Goal: Task Accomplishment & Management: Use online tool/utility

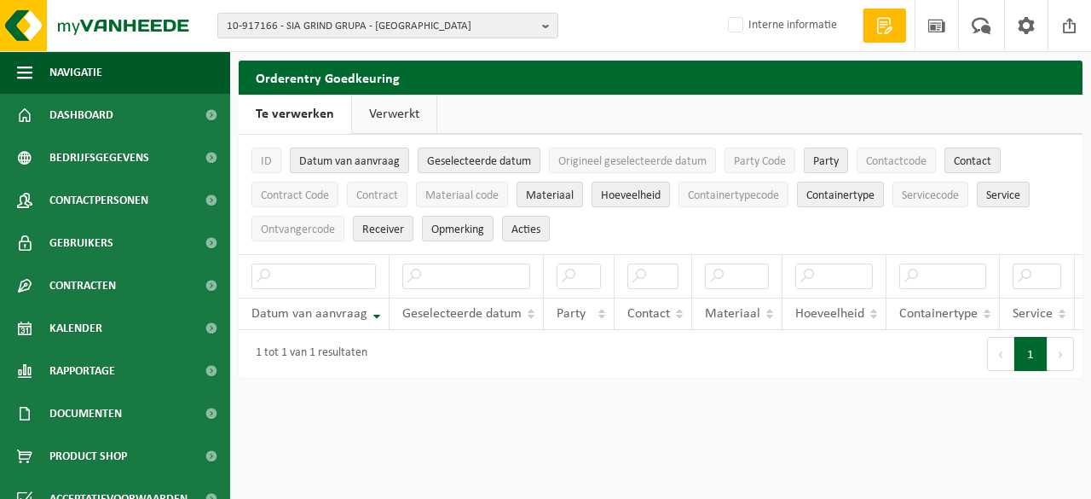
scroll to position [0, 230]
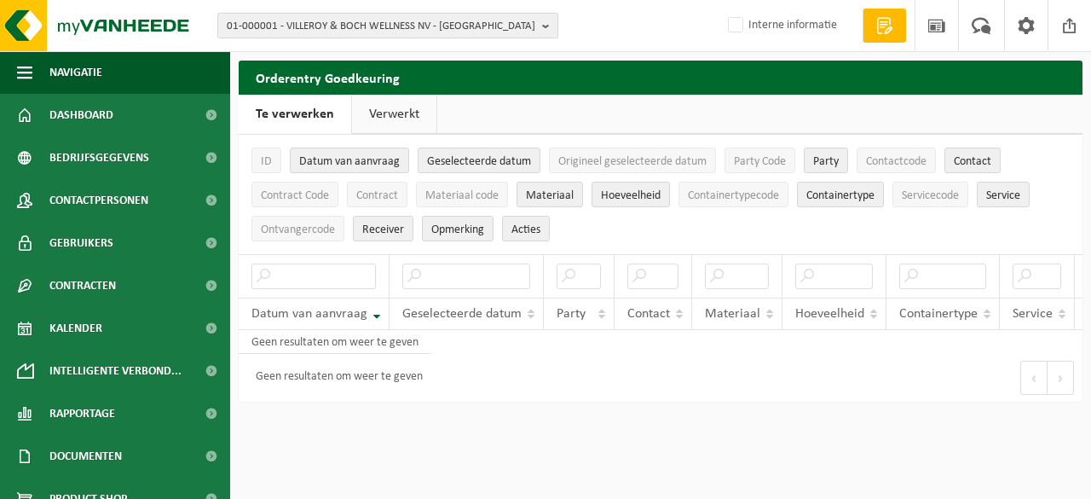
click at [338, 25] on span "01-000001 - VILLEROY & BOCH WELLNESS NV - ROESELARE" at bounding box center [381, 27] width 309 height 26
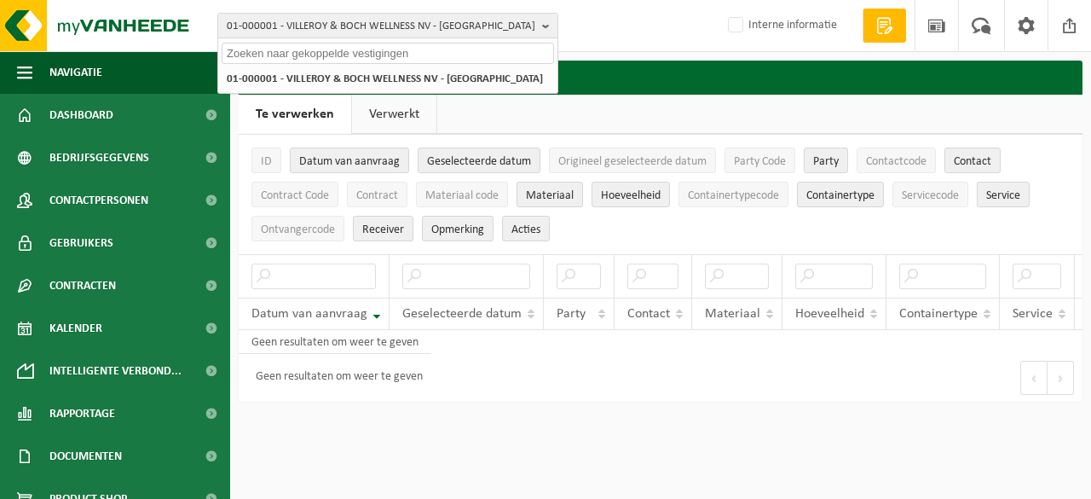
click at [310, 54] on input "text" at bounding box center [388, 53] width 333 height 21
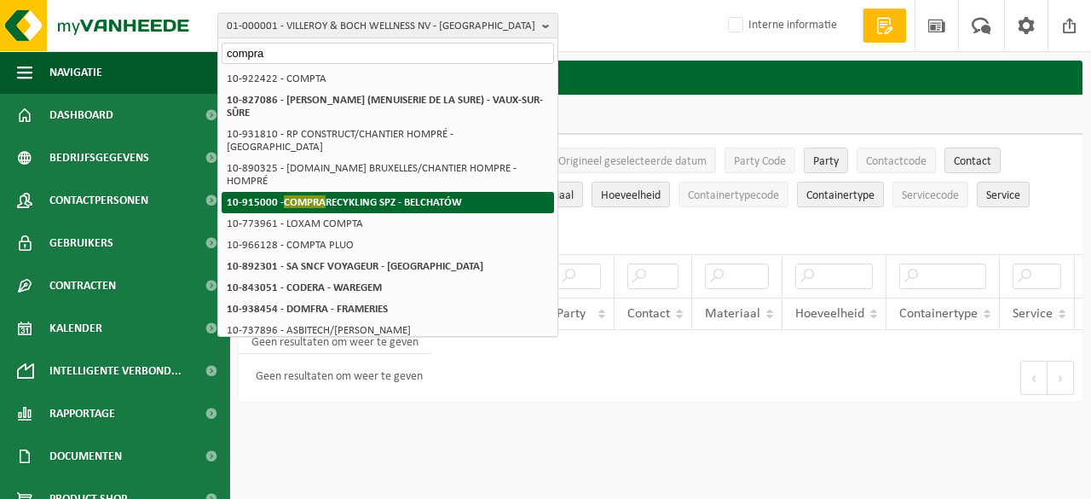
type input "compra"
click at [304, 195] on span "COMPRA" at bounding box center [305, 201] width 42 height 13
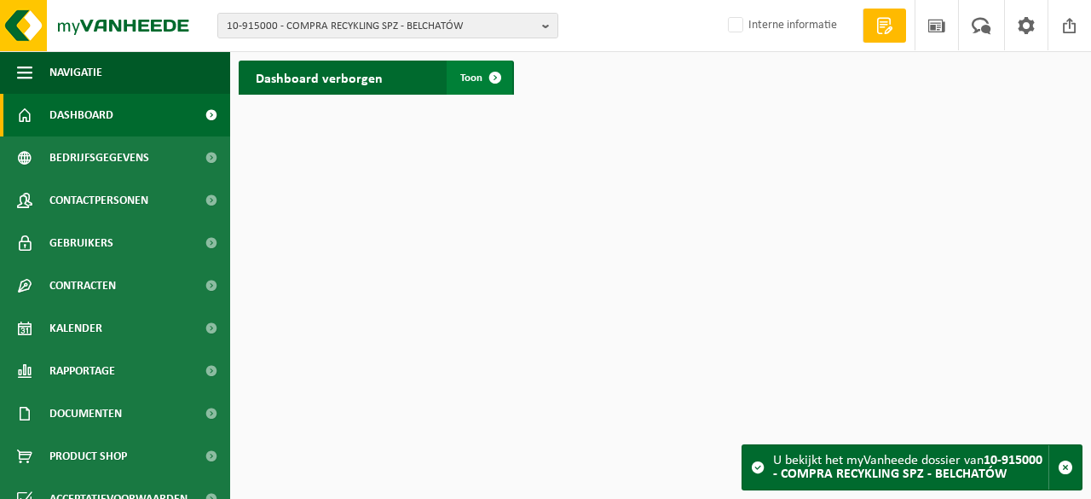
click at [494, 79] on span at bounding box center [495, 78] width 34 height 34
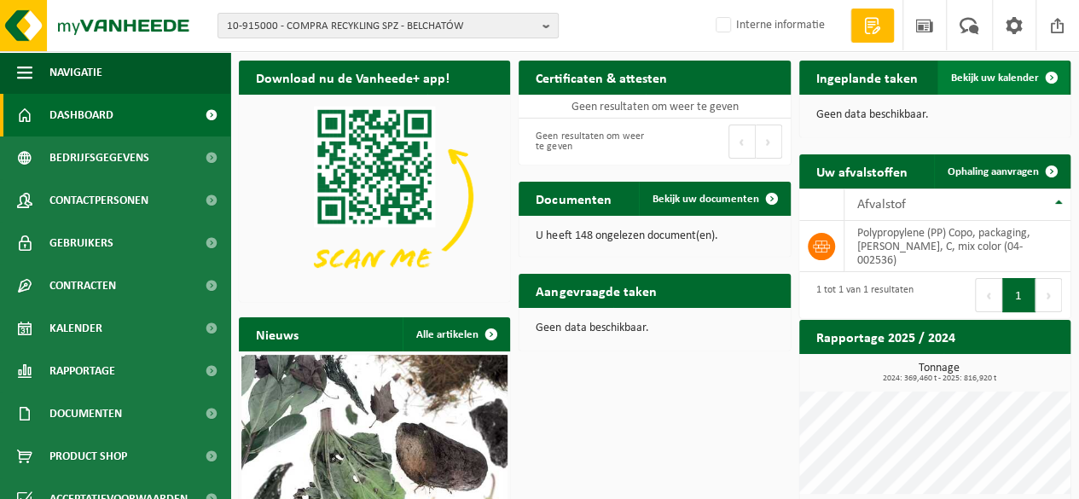
click at [995, 72] on span "Bekijk uw kalender" at bounding box center [995, 77] width 88 height 11
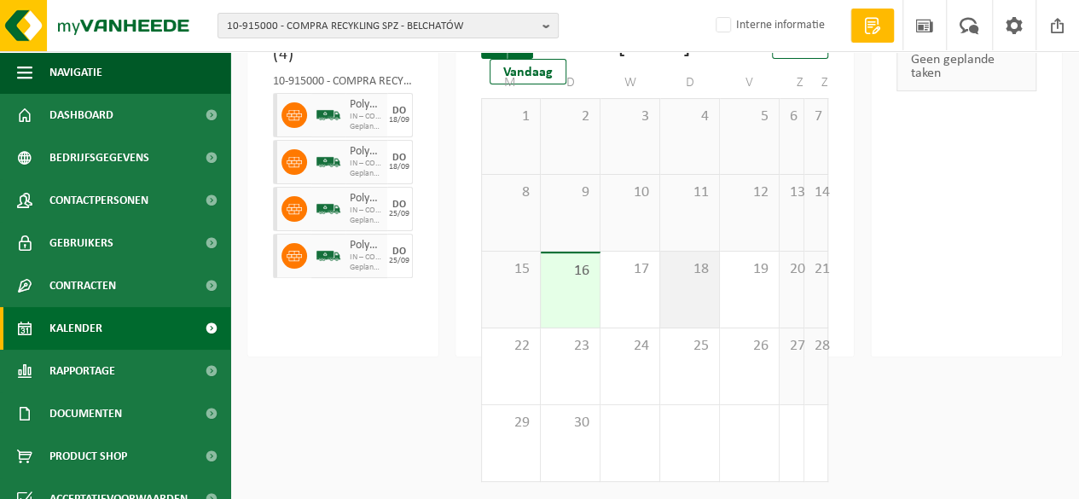
scroll to position [159, 0]
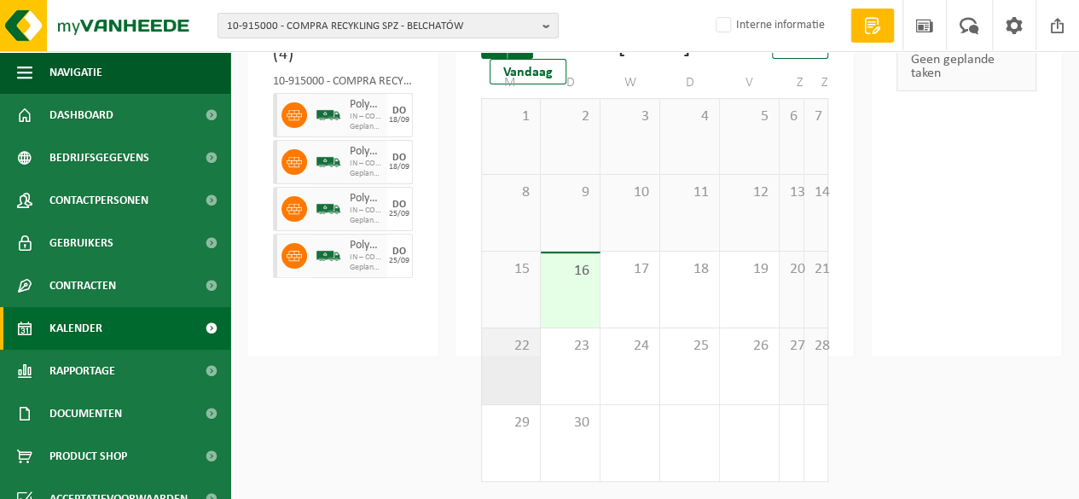
click at [509, 372] on div "22" at bounding box center [511, 366] width 58 height 76
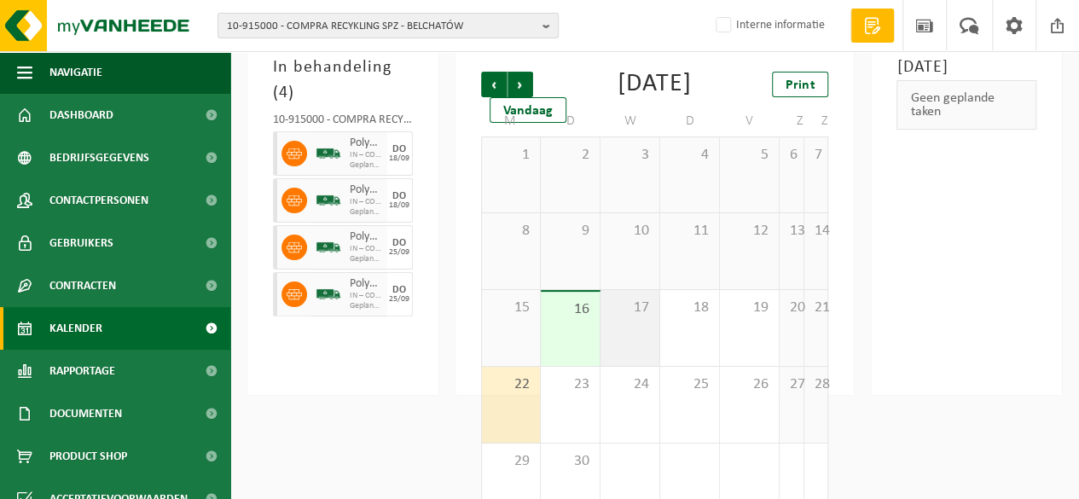
scroll to position [0, 0]
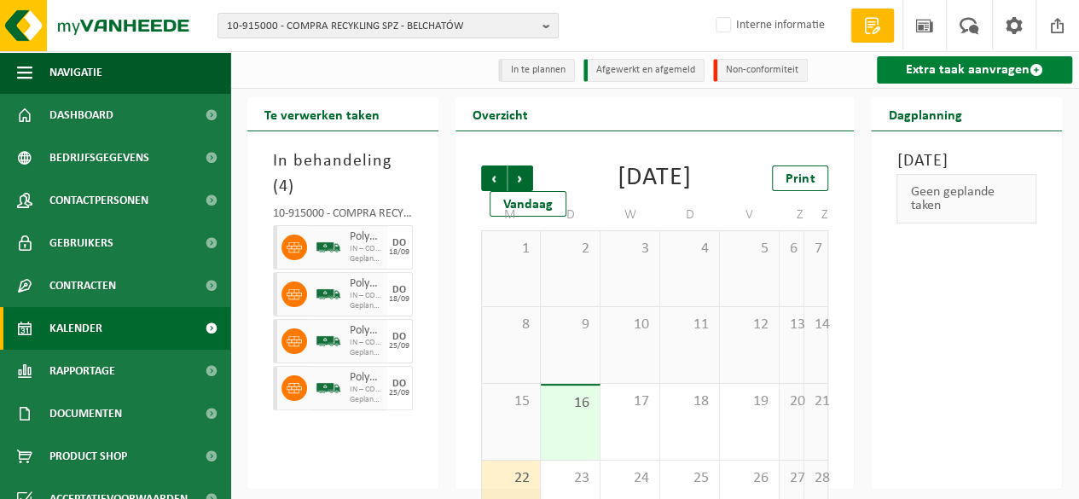
click at [975, 72] on link "Extra taak aanvragen" at bounding box center [973, 69] width 195 height 27
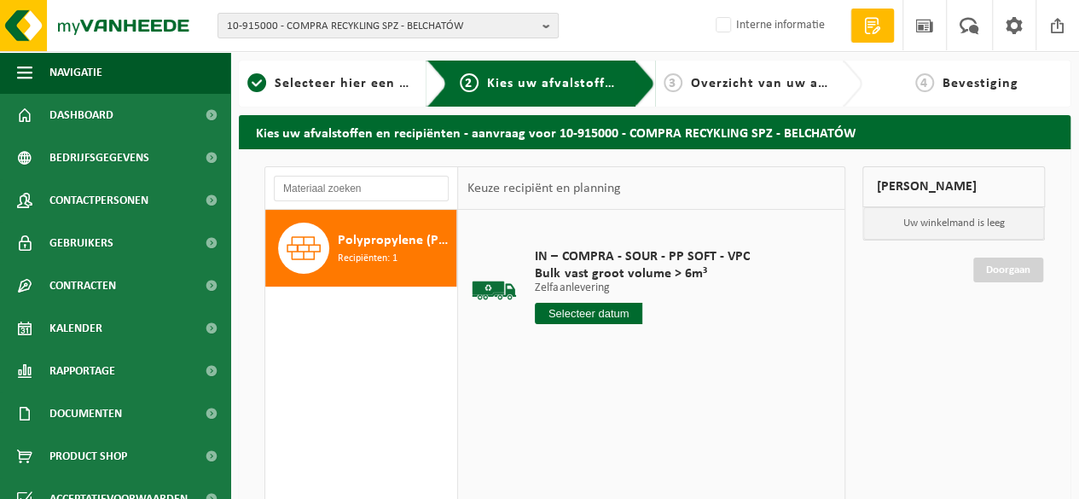
click at [587, 316] on input "text" at bounding box center [588, 313] width 107 height 21
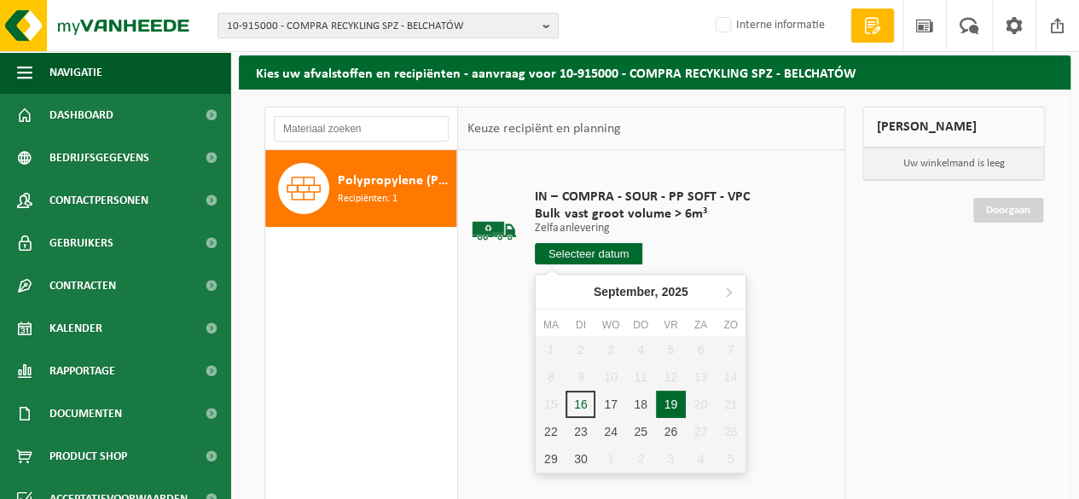
scroll to position [85, 0]
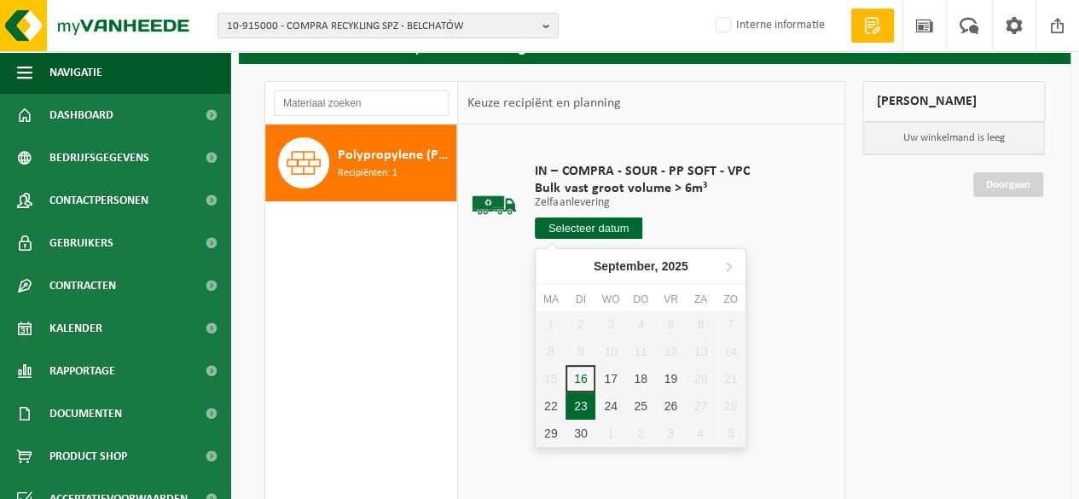
click at [581, 408] on div "23" at bounding box center [580, 405] width 30 height 27
type input "Van [DATE]"
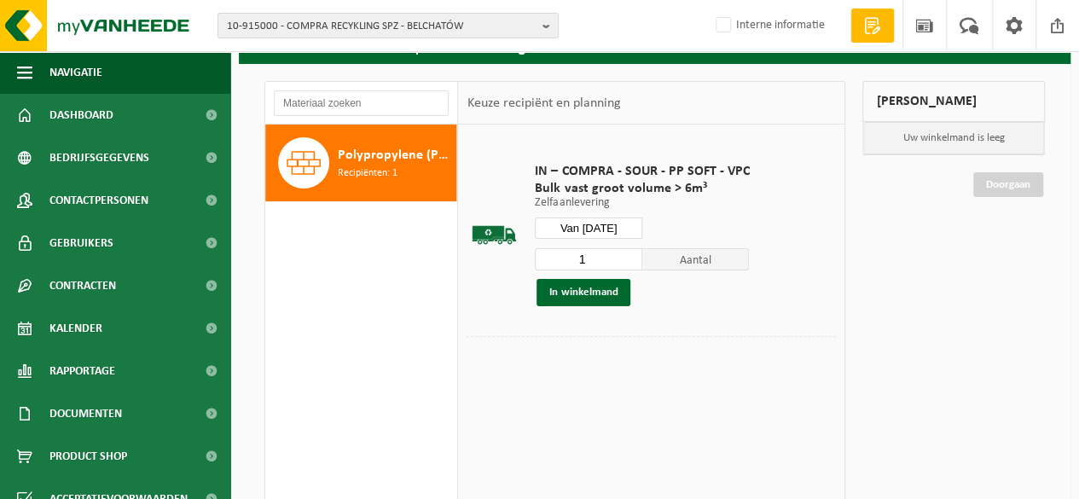
click at [602, 257] on input "1" at bounding box center [588, 259] width 107 height 22
type input "2"
click at [633, 252] on input "2" at bounding box center [588, 259] width 107 height 22
click at [586, 296] on button "In winkelmand" at bounding box center [583, 292] width 94 height 27
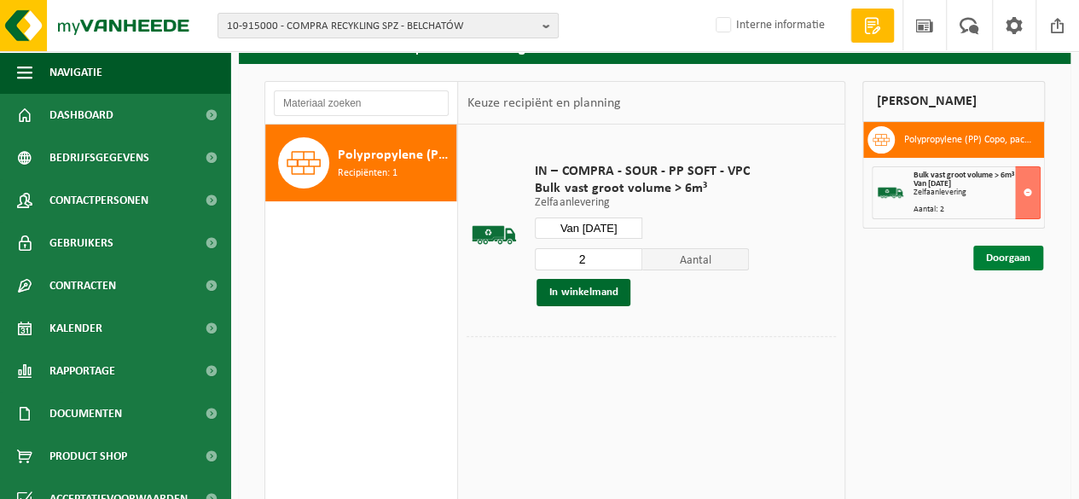
click at [1013, 261] on link "Doorgaan" at bounding box center [1008, 258] width 70 height 25
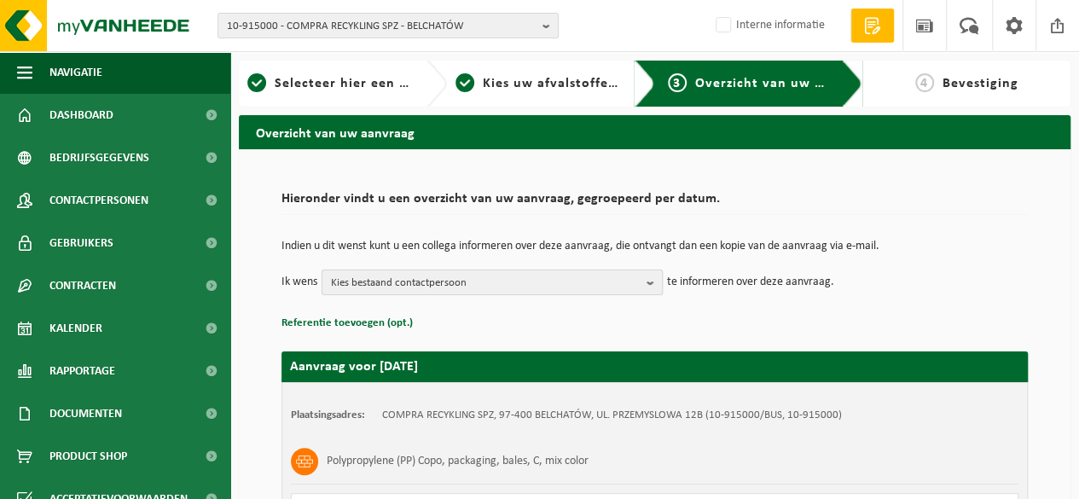
click at [660, 284] on b "button" at bounding box center [653, 282] width 15 height 24
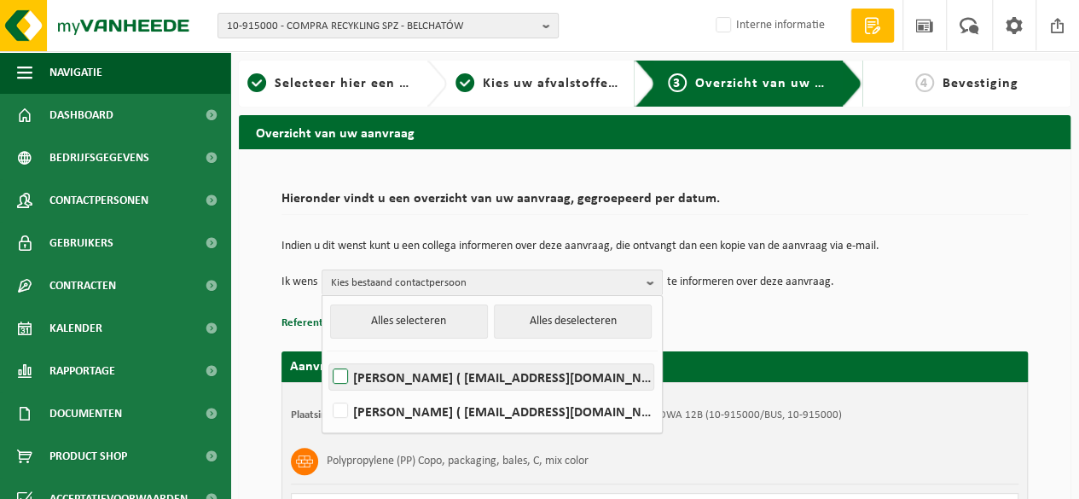
click at [331, 379] on label "MAGDALENA SZURMANSKA ( logistyka@compra.pl )" at bounding box center [491, 377] width 324 height 26
click at [327, 356] on input "MAGDALENA SZURMANSKA ( logistyka@compra.pl )" at bounding box center [326, 355] width 1 height 1
checkbox input "true"
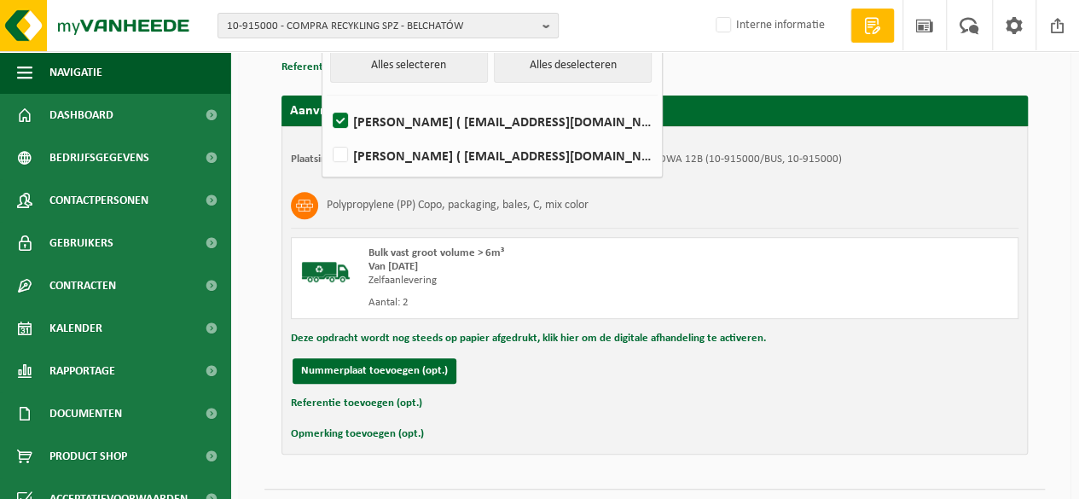
scroll to position [295, 0]
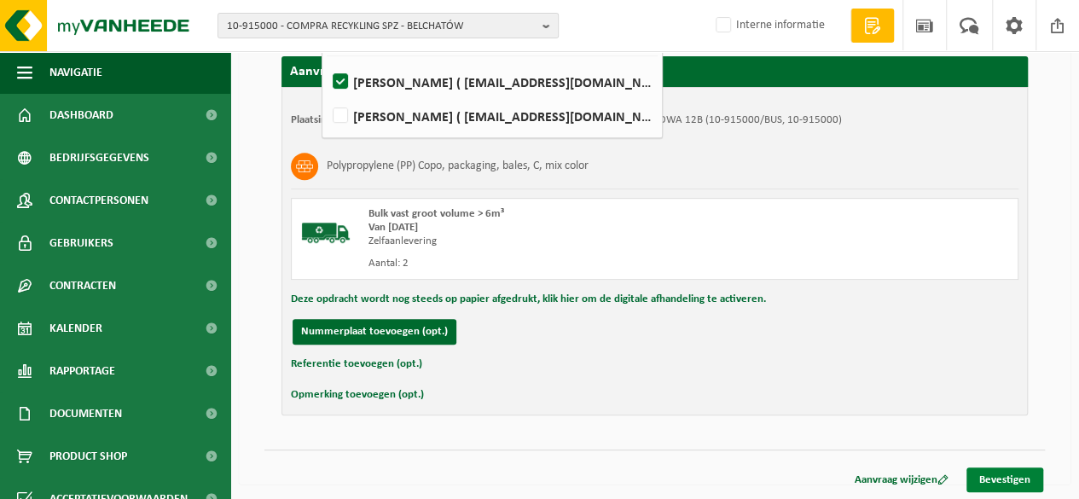
click at [1003, 477] on link "Bevestigen" at bounding box center [1004, 479] width 77 height 25
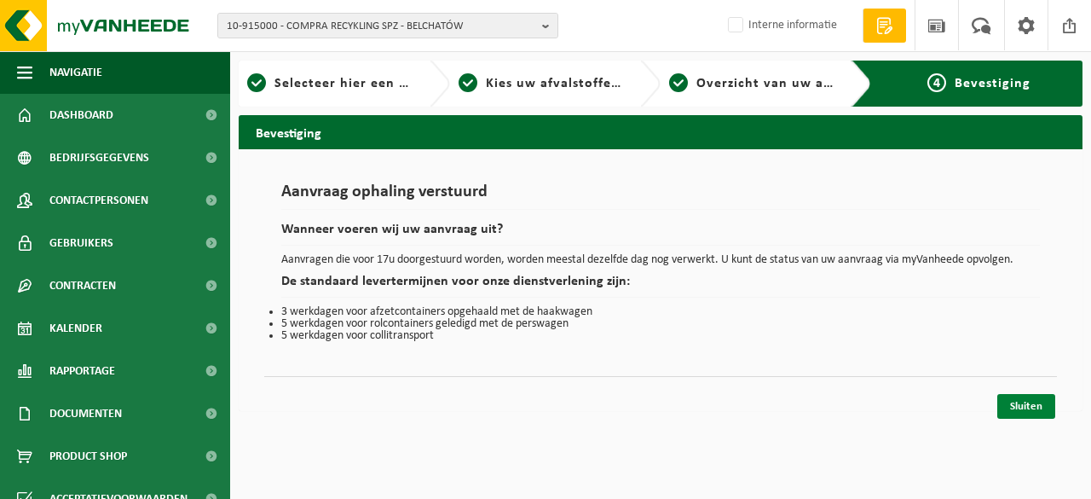
click at [1027, 407] on link "Sluiten" at bounding box center [1027, 406] width 58 height 25
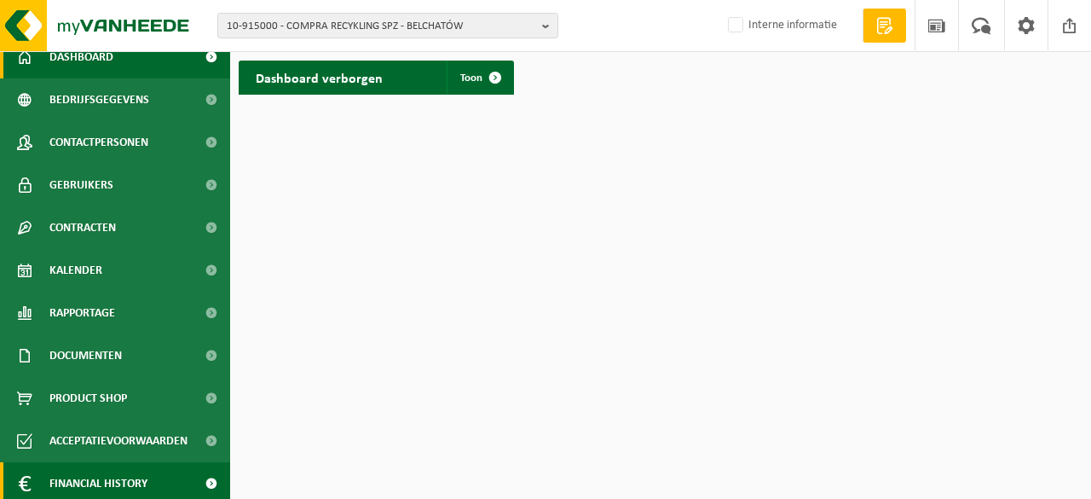
scroll to position [106, 0]
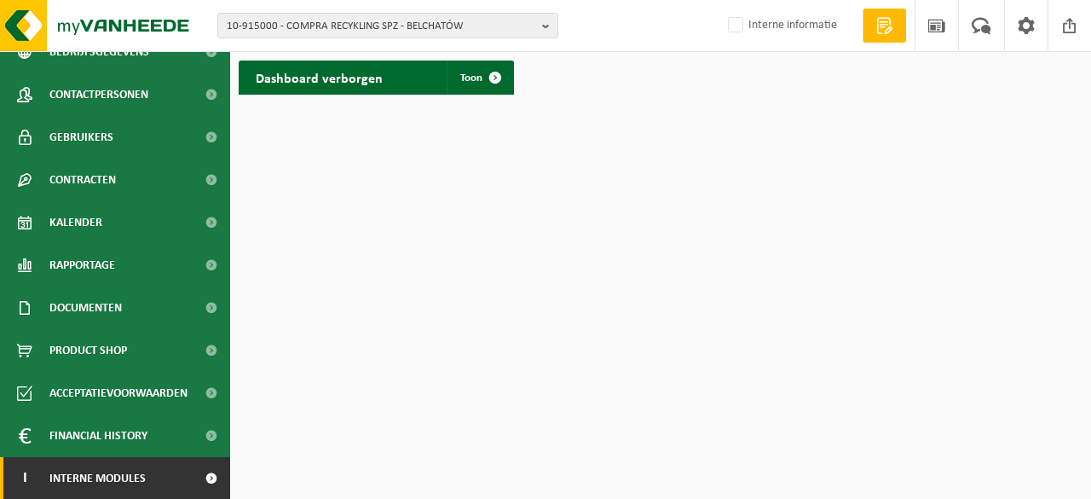
click at [195, 480] on span at bounding box center [211, 478] width 38 height 43
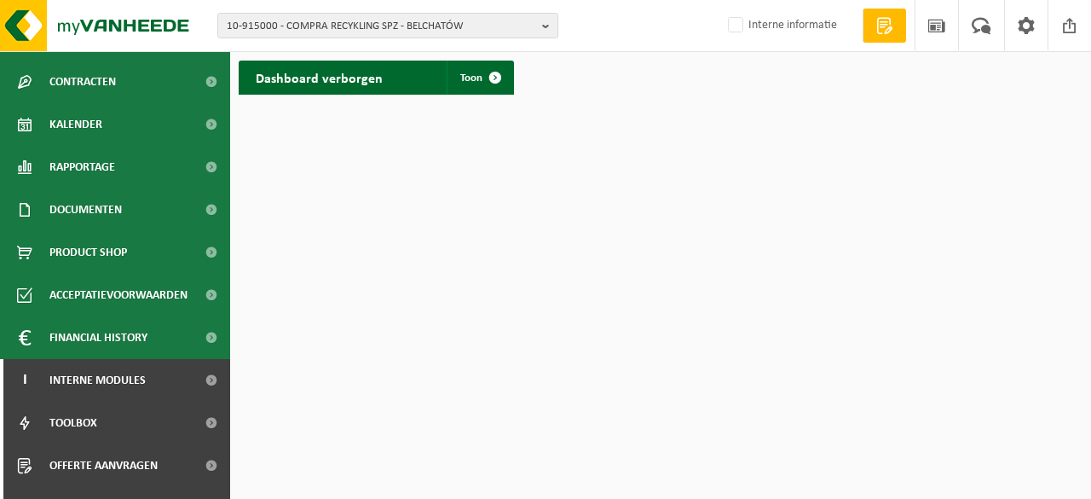
scroll to position [234, 0]
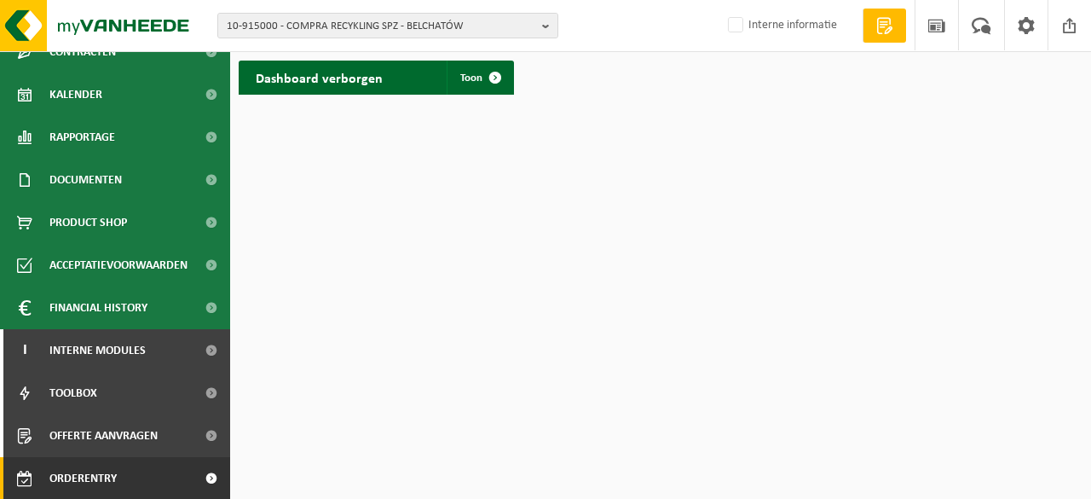
click at [101, 475] on span "Orderentry Goedkeuring" at bounding box center [120, 478] width 143 height 43
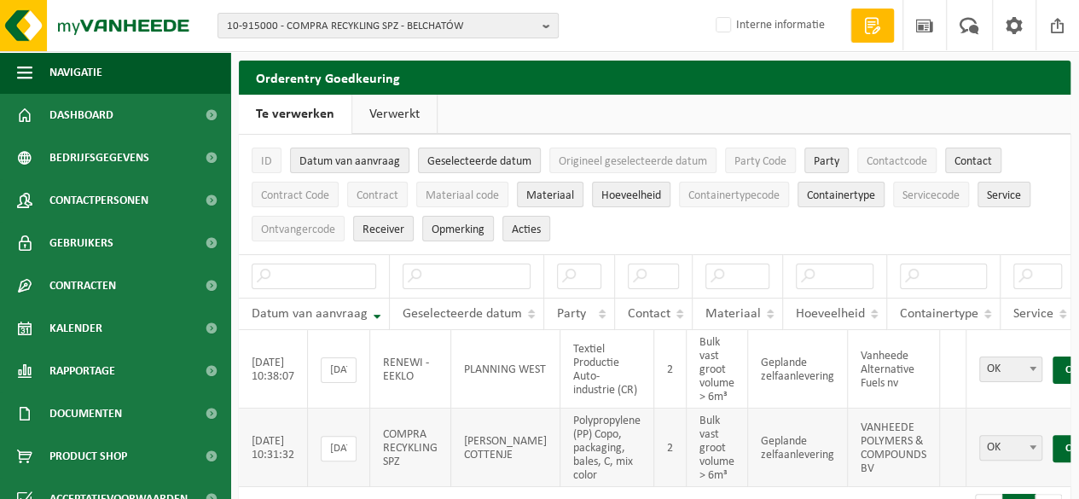
scroll to position [60, 0]
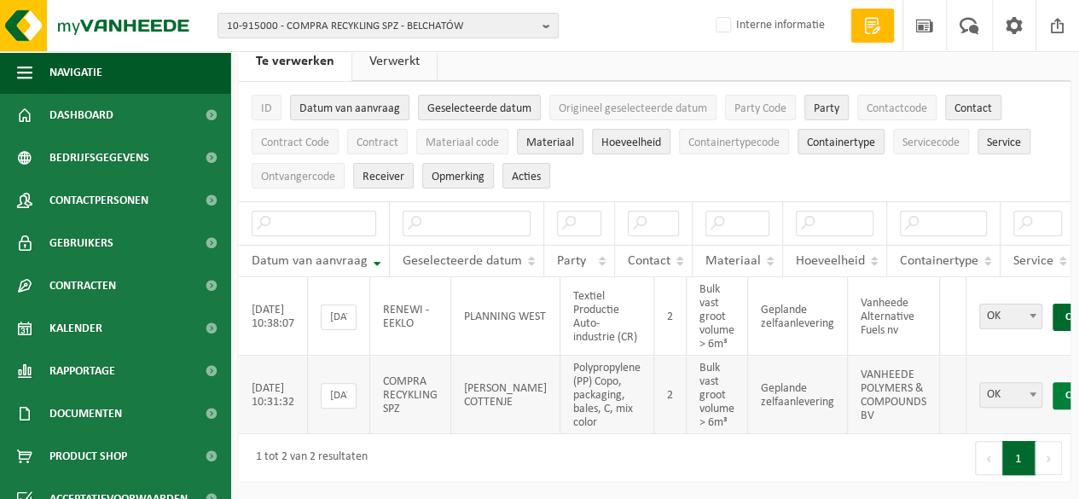
click at [1052, 386] on link "Opslaan" at bounding box center [1083, 395] width 62 height 27
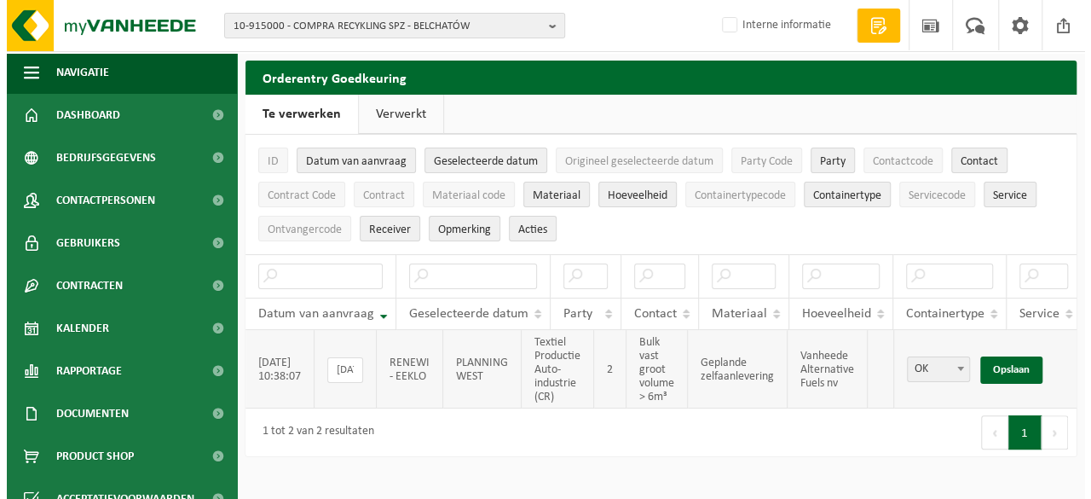
scroll to position [0, 0]
